Goal: Task Accomplishment & Management: Complete application form

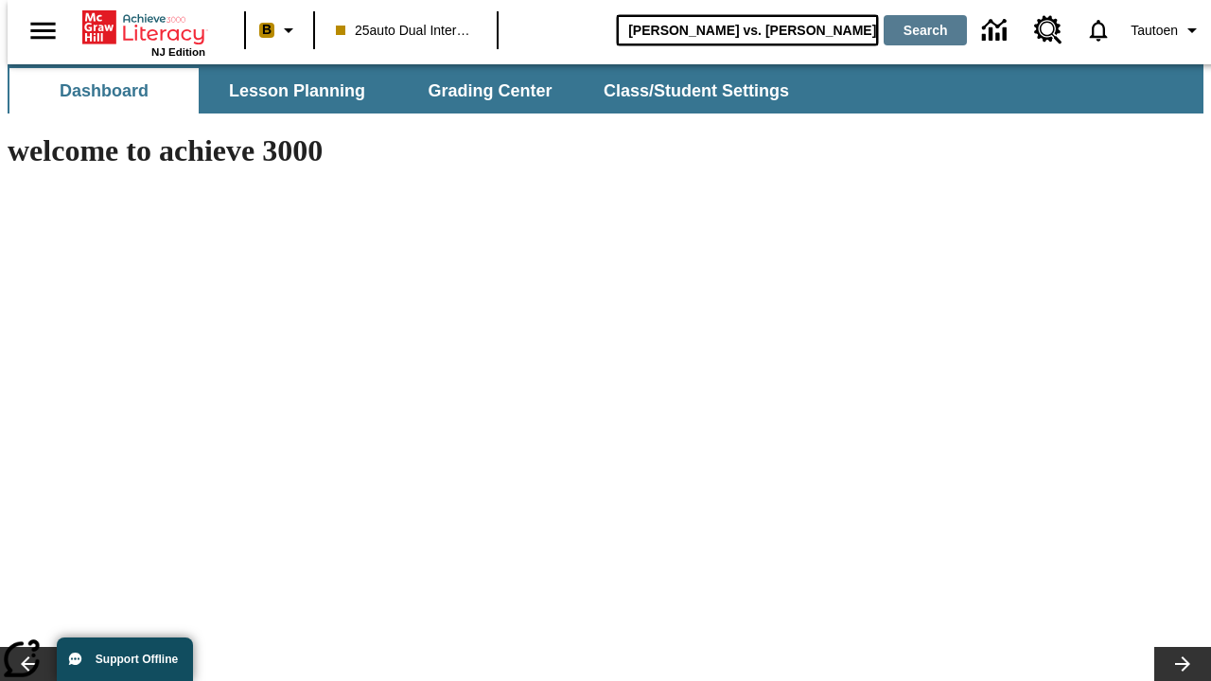
type input "Michelangelo vs. Leonardo"
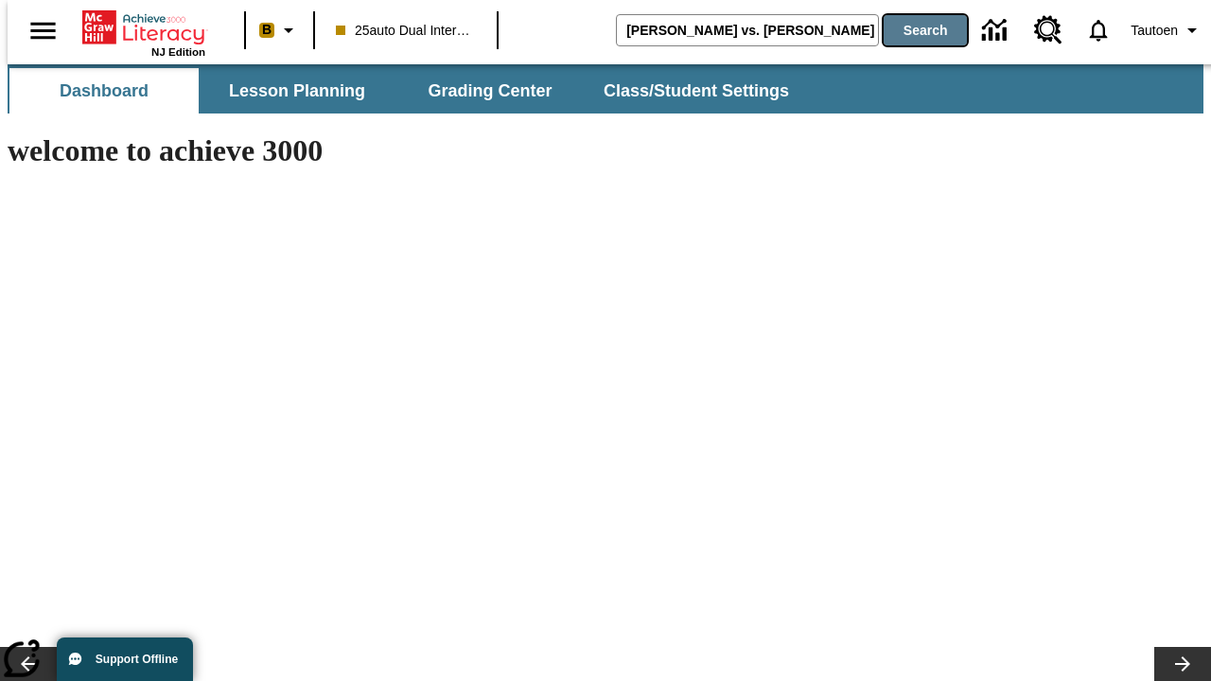
click at [913, 30] on button "Search" at bounding box center [924, 30] width 83 height 30
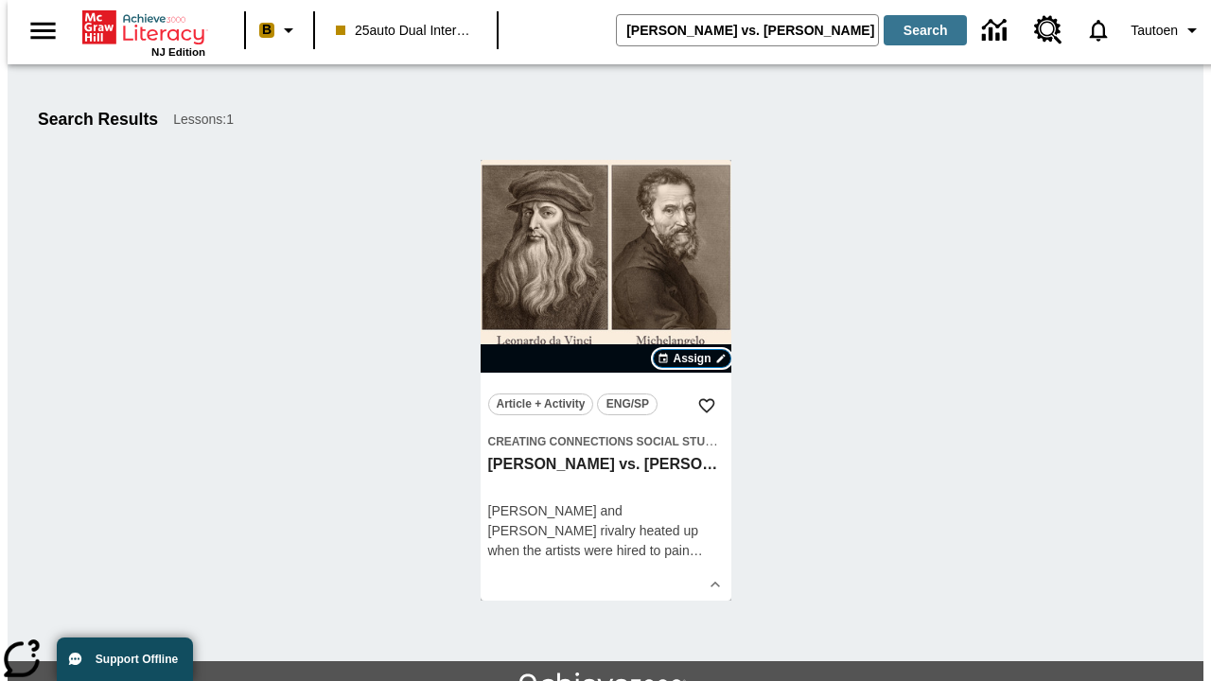
click at [692, 358] on span "Assign" at bounding box center [691, 358] width 38 height 17
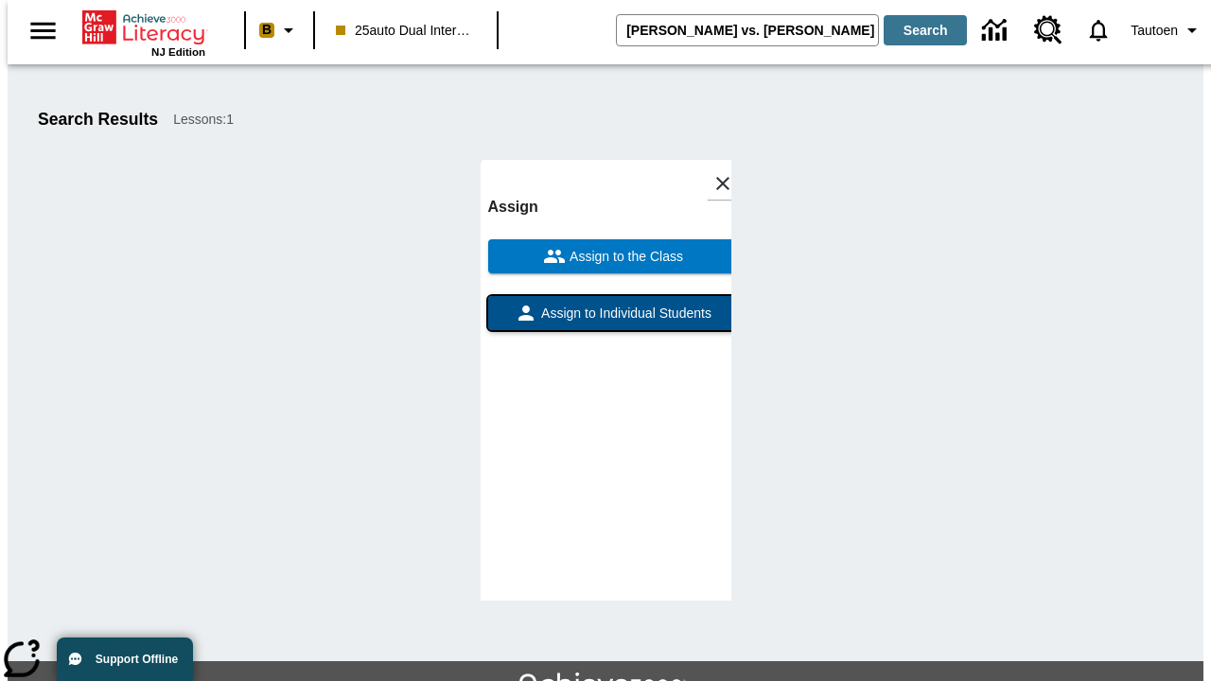
click at [605, 322] on span "Assign to Individual Students" at bounding box center [624, 314] width 174 height 20
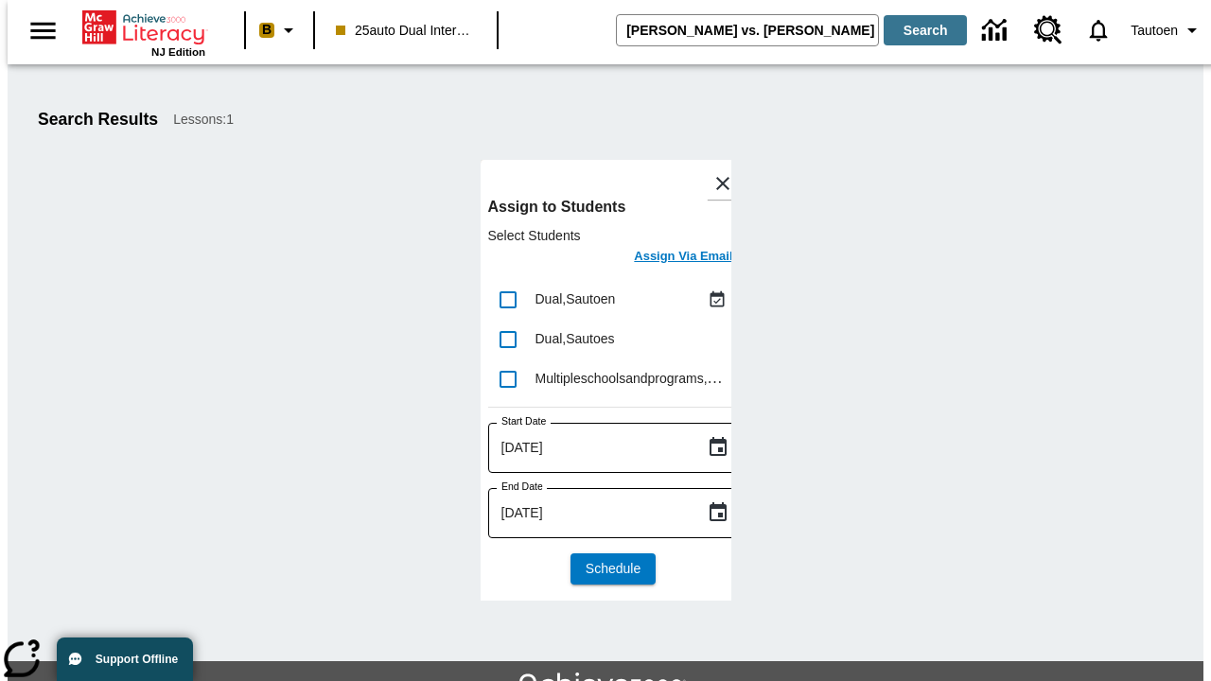
click at [669, 258] on h6 "Assign Via Email" at bounding box center [683, 257] width 98 height 22
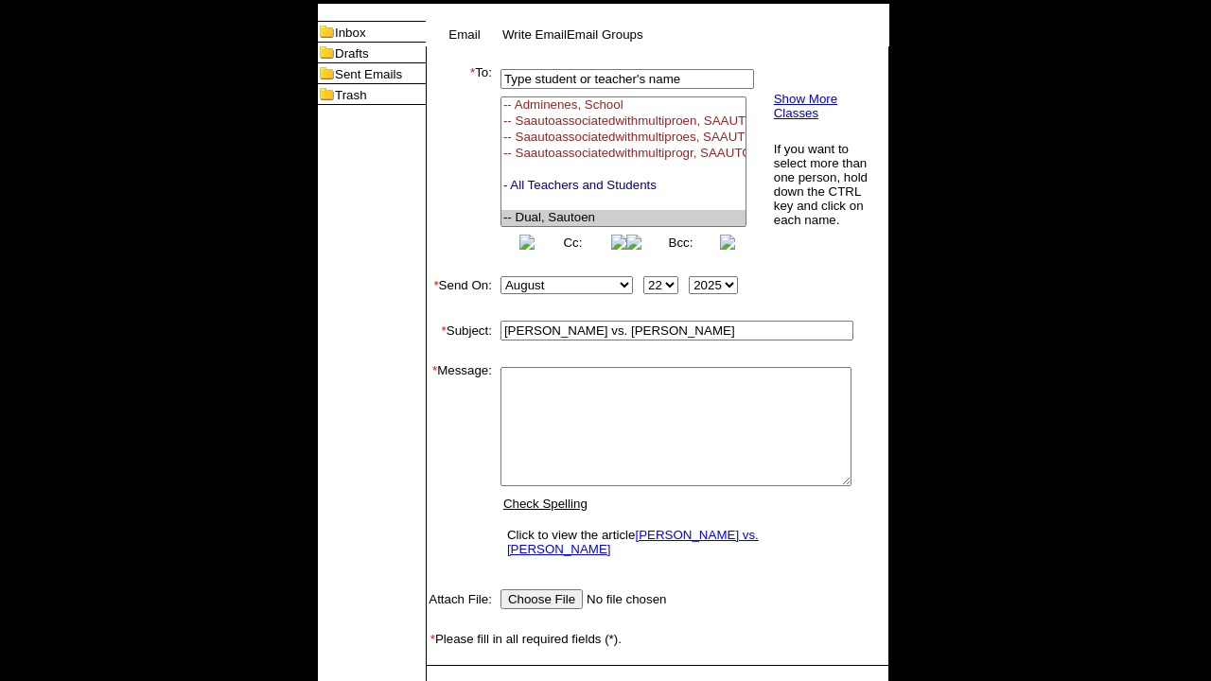
select select "U,21476361,1"
type textarea "email body message"
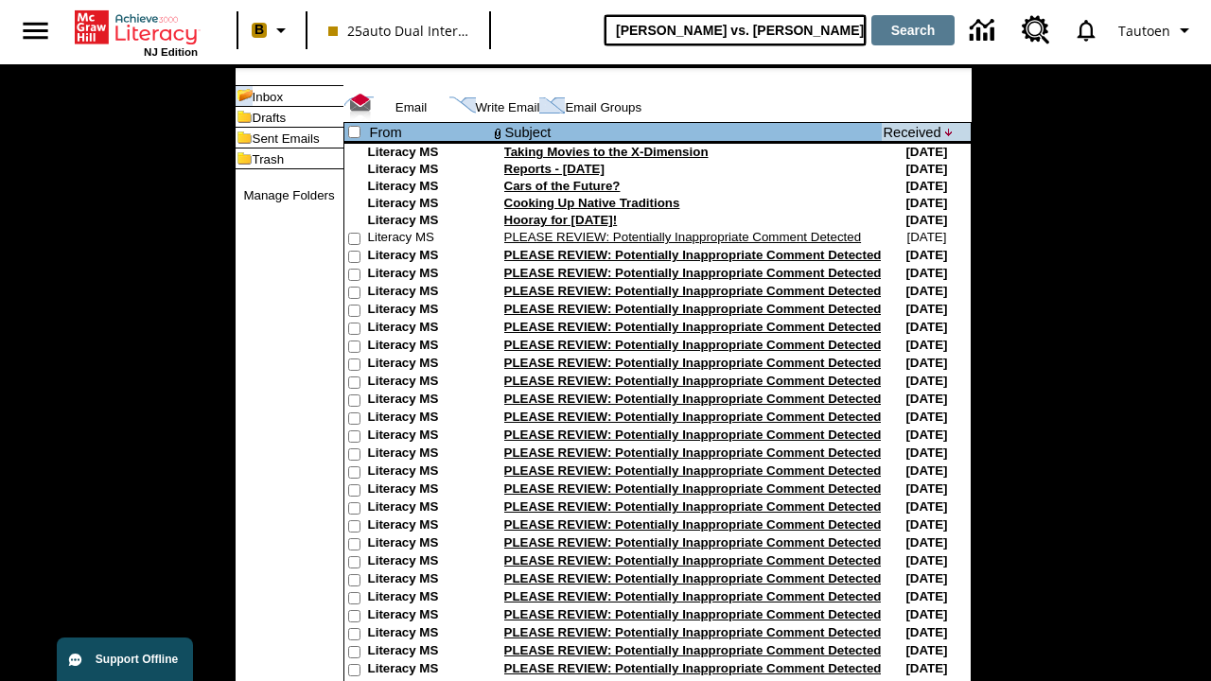
type input "[PERSON_NAME] vs. [PERSON_NAME]"
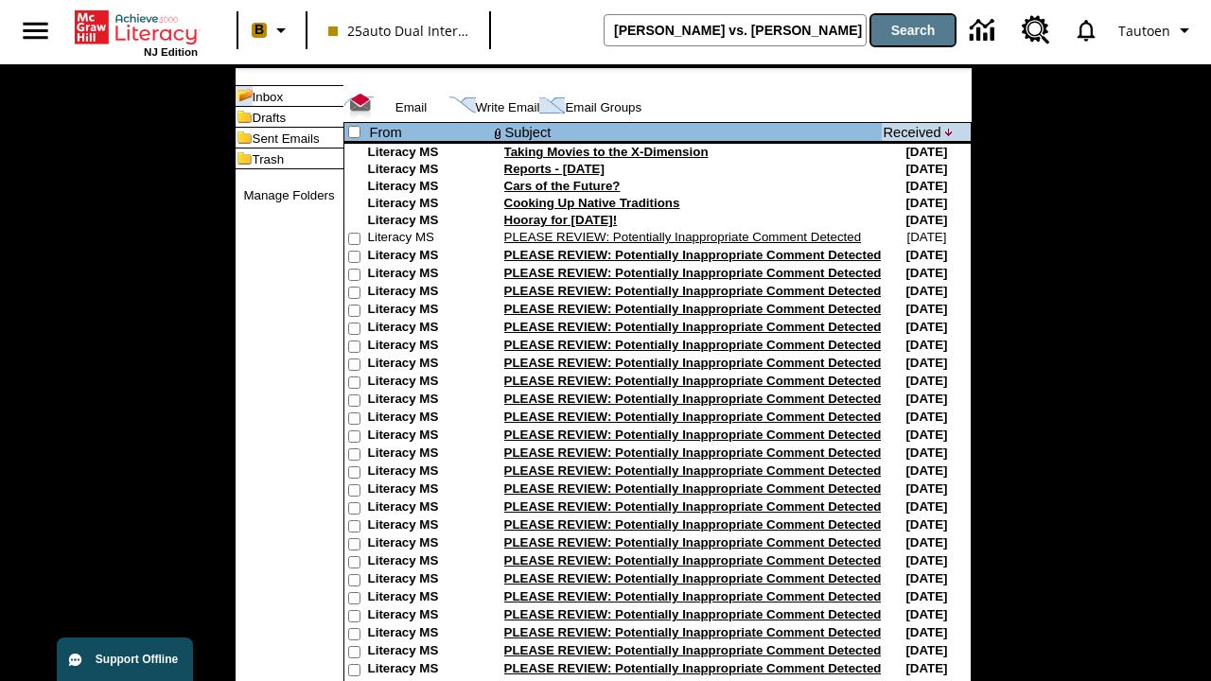
click at [913, 30] on button "Search" at bounding box center [912, 30] width 83 height 30
